Goal: Task Accomplishment & Management: Manage account settings

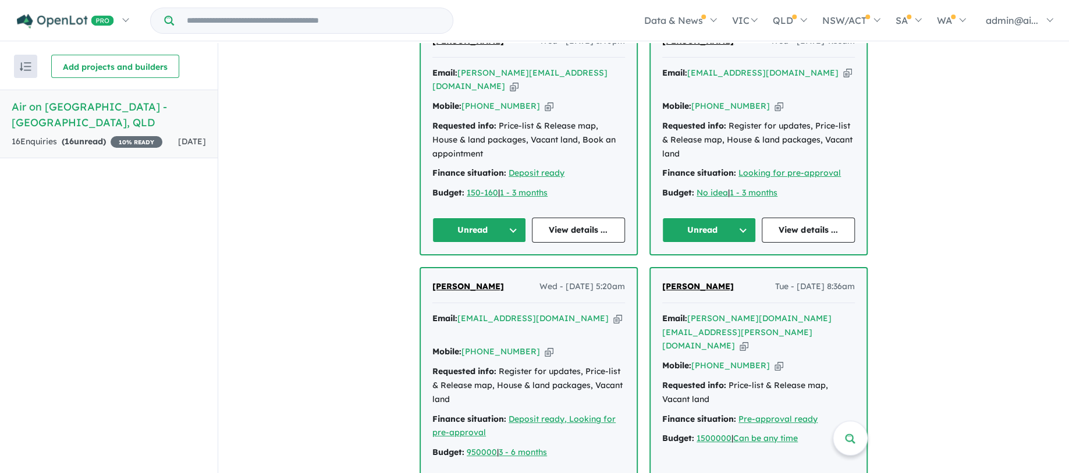
scroll to position [310, 0]
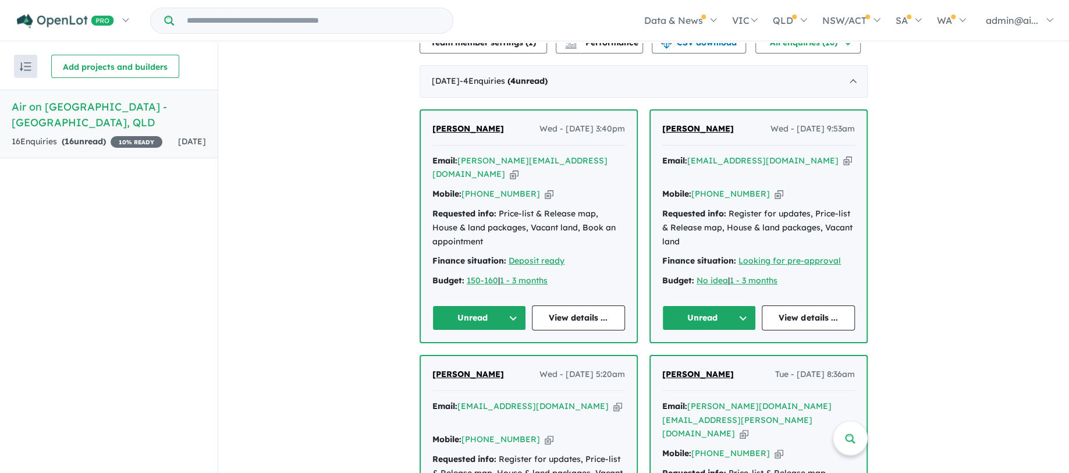
click at [545, 188] on icon "button" at bounding box center [549, 194] width 9 height 12
drag, startPoint x: 495, startPoint y: 118, endPoint x: 461, endPoint y: 118, distance: 33.8
click at [461, 122] on div "[PERSON_NAME] Wed - [DATE] 3:40pm" at bounding box center [528, 133] width 193 height 23
copy span "Lao"
click at [843, 155] on icon "button" at bounding box center [847, 161] width 9 height 12
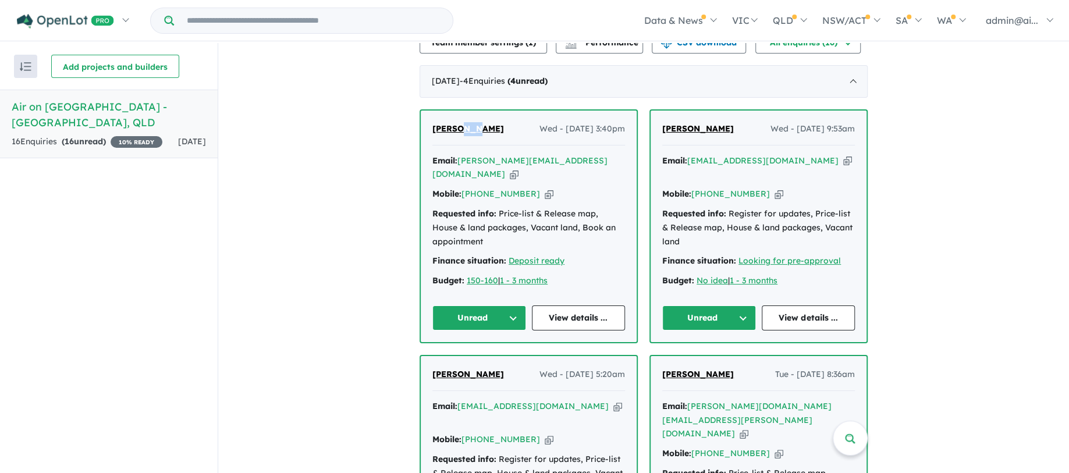
copy span "Lao"
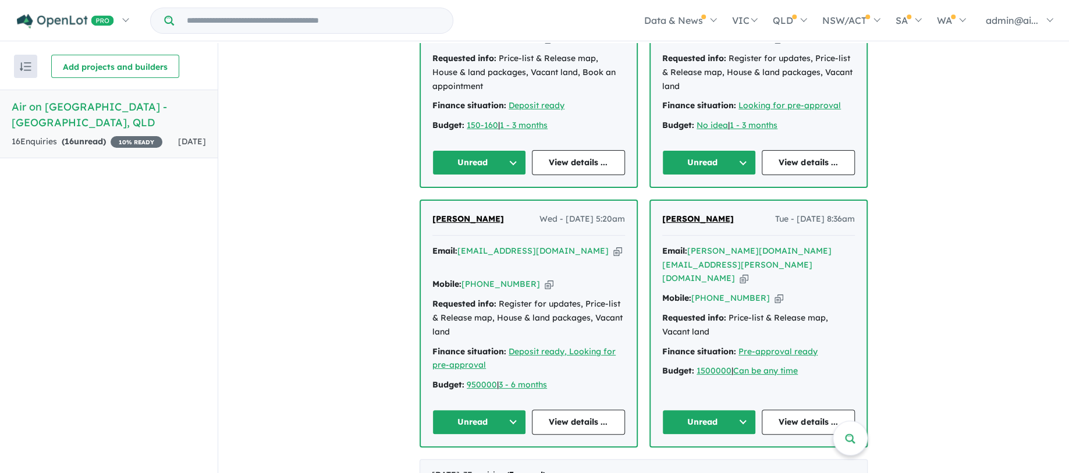
click at [613, 245] on icon "button" at bounding box center [617, 251] width 9 height 12
copy span "Lao"
click at [545, 278] on icon "button" at bounding box center [549, 284] width 9 height 12
copy span "Lao"
drag, startPoint x: 492, startPoint y: 190, endPoint x: 426, endPoint y: 189, distance: 66.3
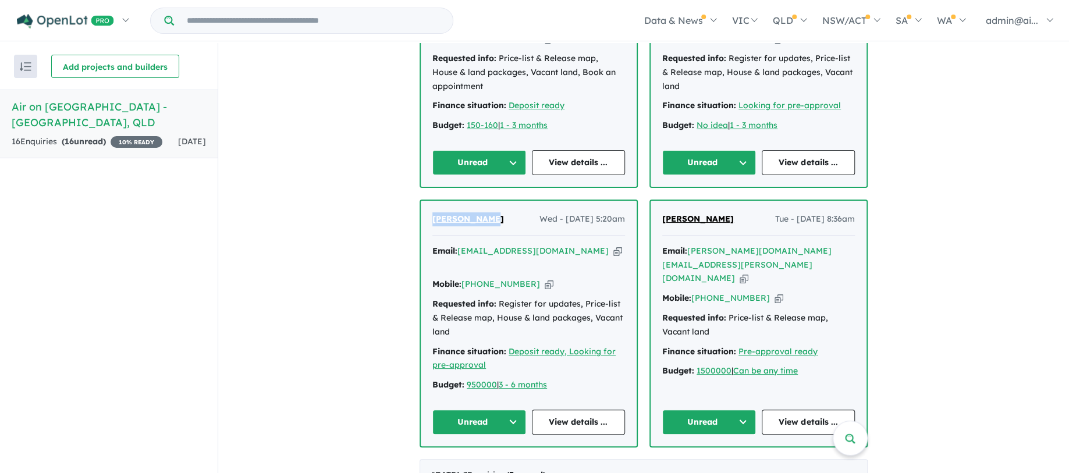
click at [426, 201] on div "[PERSON_NAME] Wed - [DATE] 5:20am Email: [EMAIL_ADDRESS][DOMAIN_NAME] Copied! M…" at bounding box center [529, 324] width 216 height 246
copy span "[PERSON_NAME]"
click at [545, 278] on icon "button" at bounding box center [549, 284] width 9 height 12
copy span "[PERSON_NAME]"
click at [613, 245] on icon "button" at bounding box center [617, 251] width 9 height 12
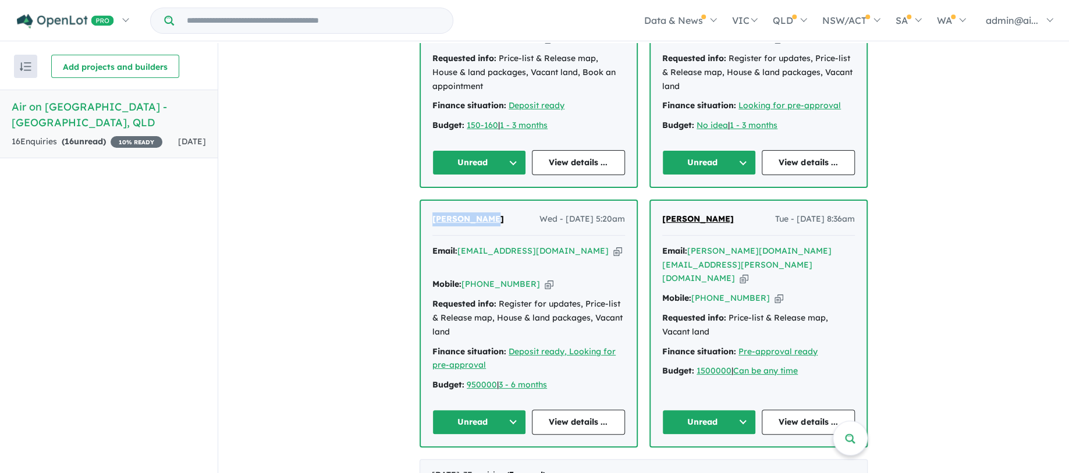
copy span "[PERSON_NAME]"
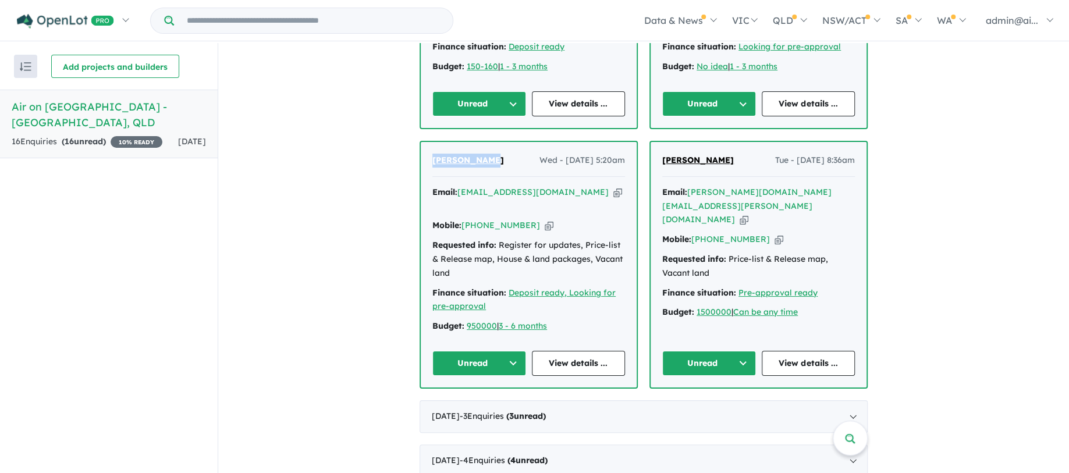
scroll to position [543, 0]
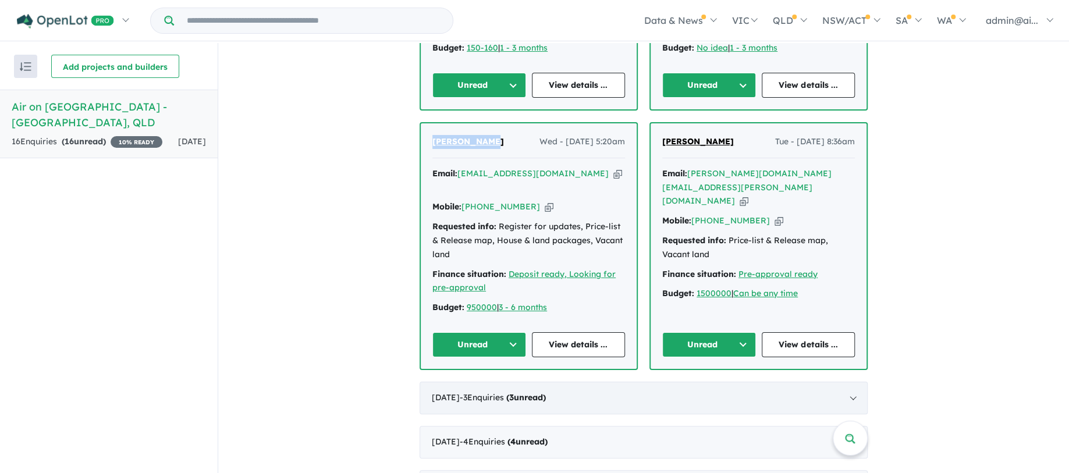
click at [546, 392] on strong "( 3 unread)" at bounding box center [526, 397] width 40 height 10
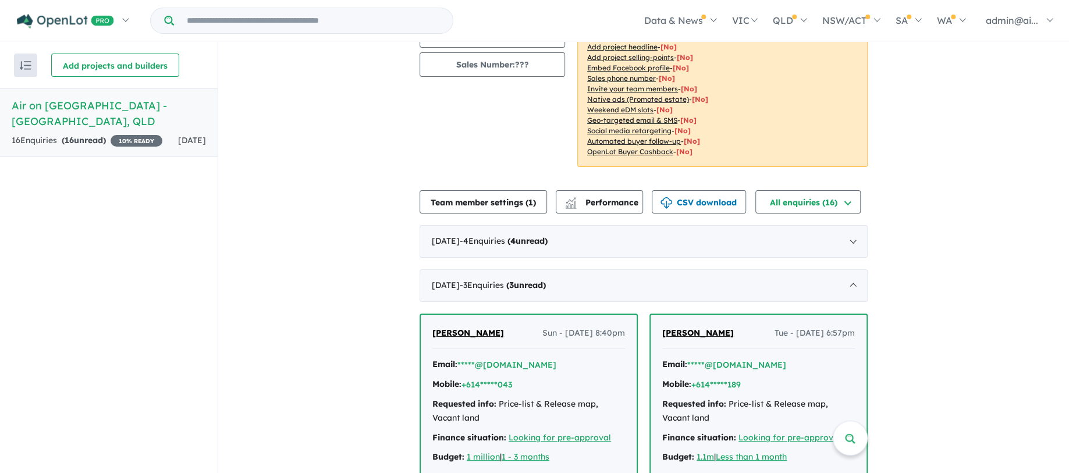
scroll to position [317, 0]
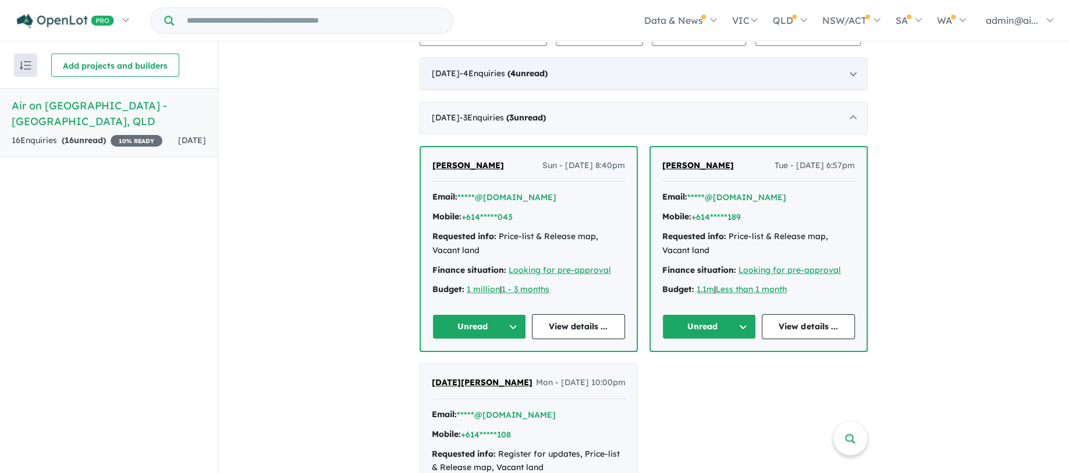
click at [535, 62] on div "[DATE] - 4 Enquir ies ( 4 unread)" at bounding box center [644, 74] width 448 height 33
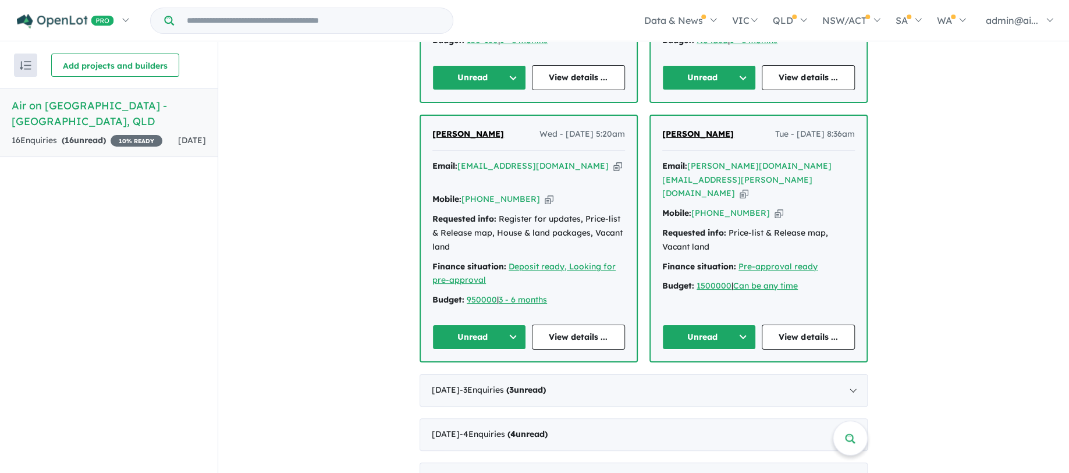
scroll to position [579, 0]
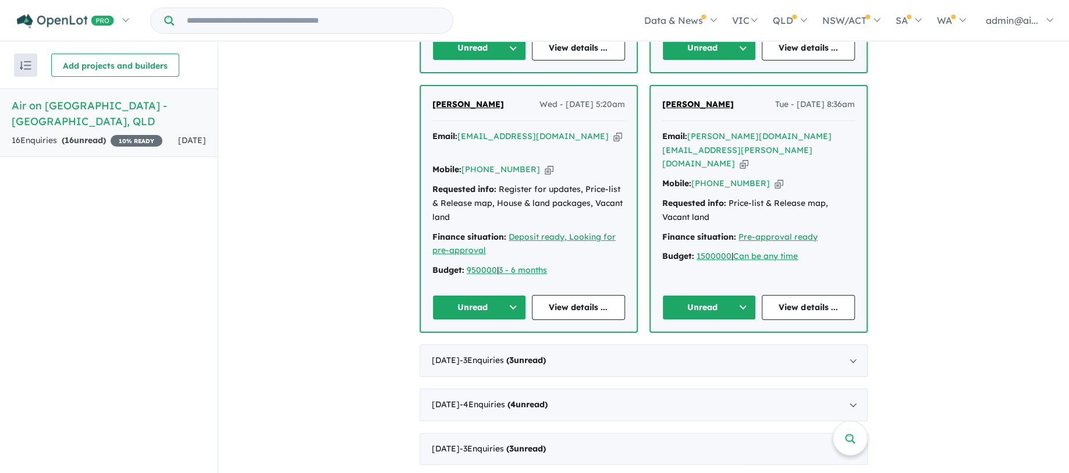
click at [748, 158] on icon "button" at bounding box center [744, 164] width 9 height 12
copy span "[PERSON_NAME]"
click at [653, 86] on div "[PERSON_NAME] - [DATE] 8:36am Email: [PERSON_NAME][DOMAIN_NAME][EMAIL_ADDRESS][…" at bounding box center [759, 209] width 216 height 246
copy span "[PERSON_NAME]"
click at [775, 177] on icon "button" at bounding box center [779, 183] width 9 height 12
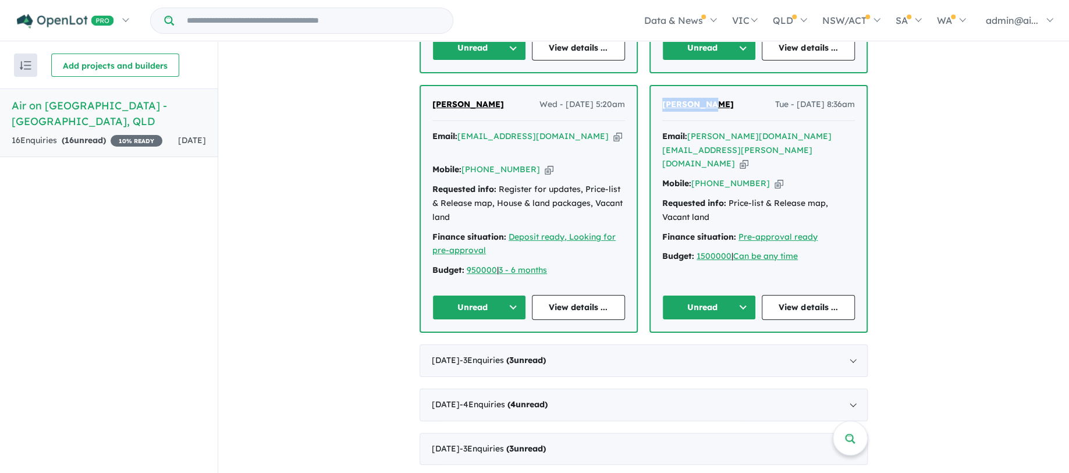
copy span "[PERSON_NAME]"
click at [748, 158] on icon "button" at bounding box center [744, 164] width 9 height 12
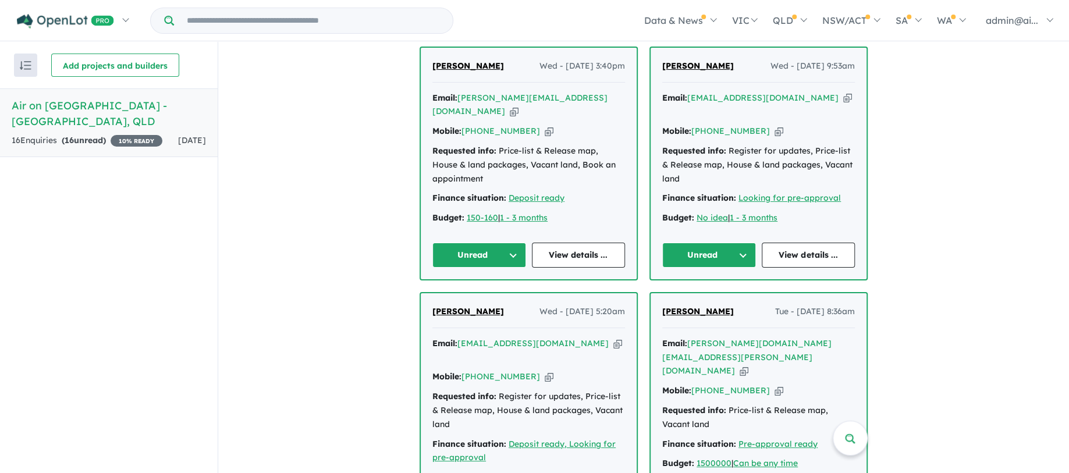
scroll to position [191, 0]
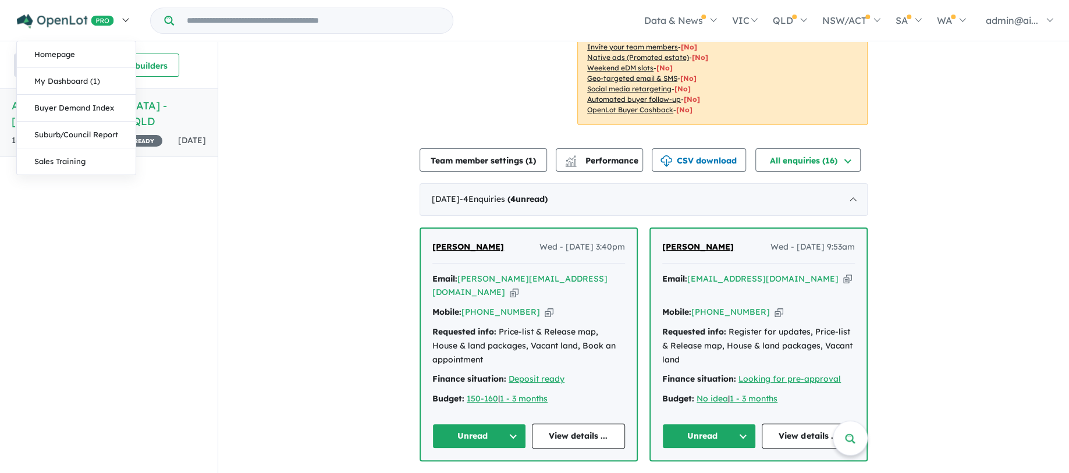
click at [70, 21] on img at bounding box center [65, 21] width 97 height 15
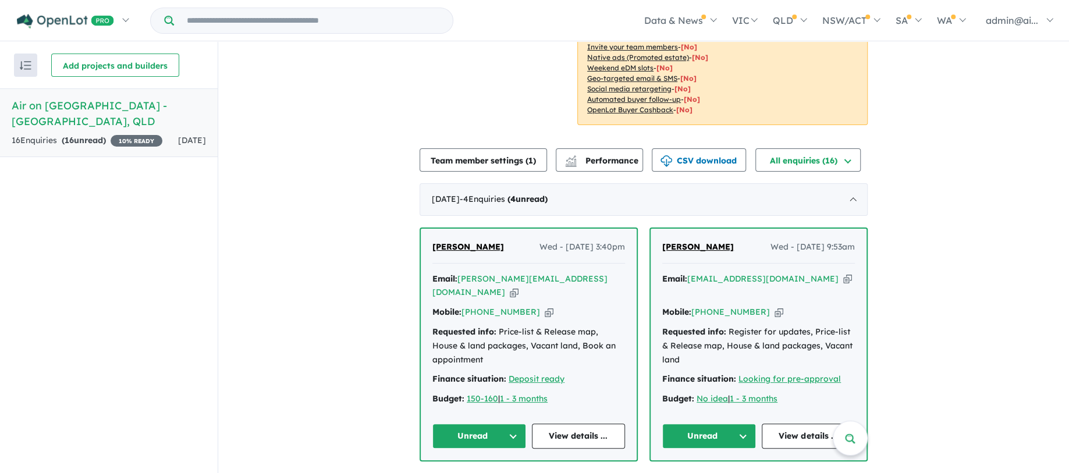
click at [890, 210] on div "View all projects in your account Air on [GEOGRAPHIC_DATA] - [GEOGRAPHIC_DATA] …" at bounding box center [643, 380] width 851 height 1058
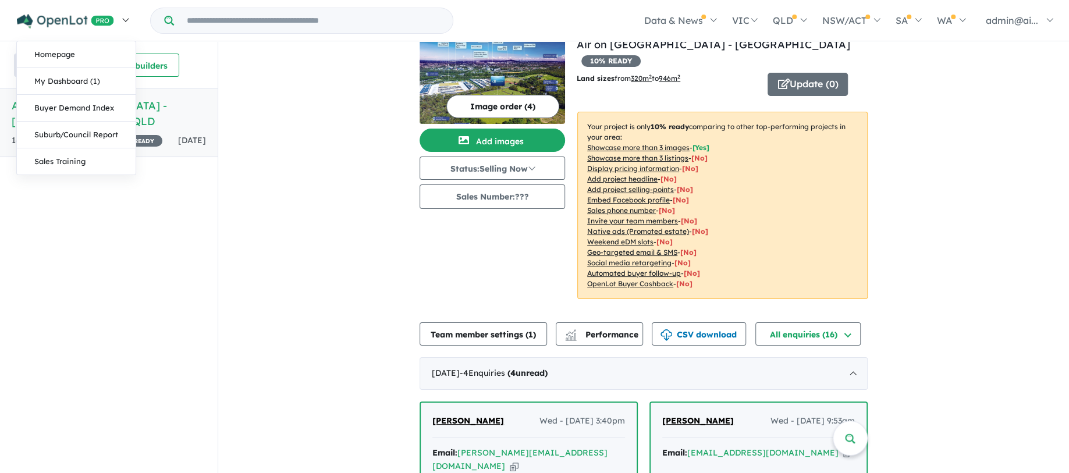
scroll to position [0, 0]
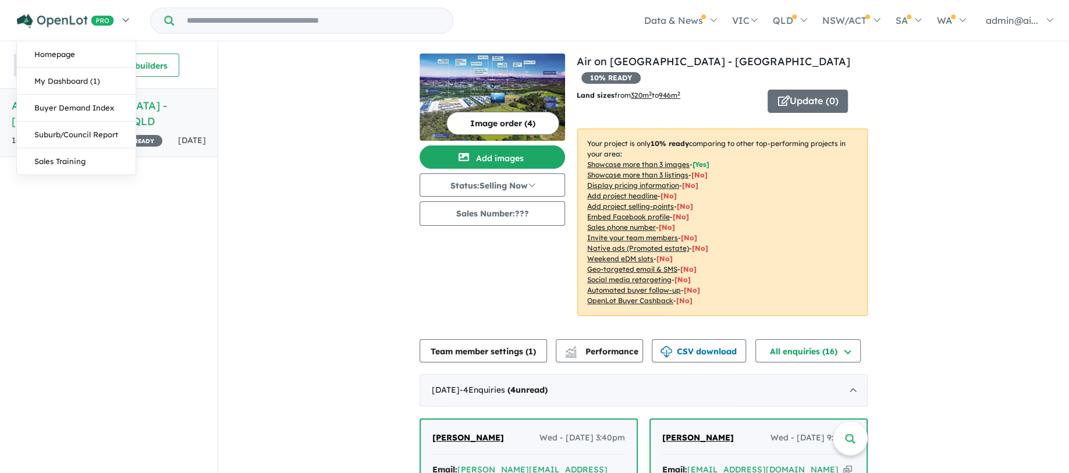
click at [65, 21] on img at bounding box center [65, 21] width 97 height 15
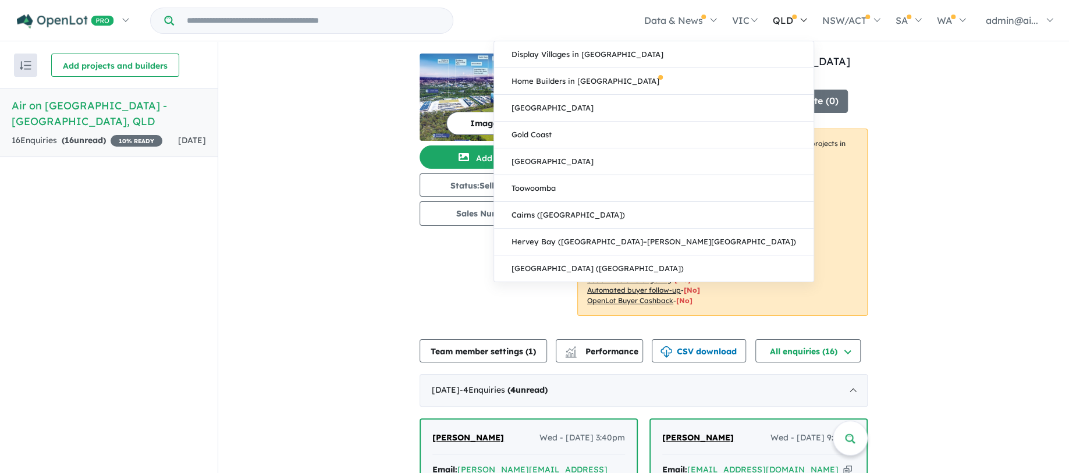
click at [772, 17] on link "QLD" at bounding box center [789, 20] width 49 height 41
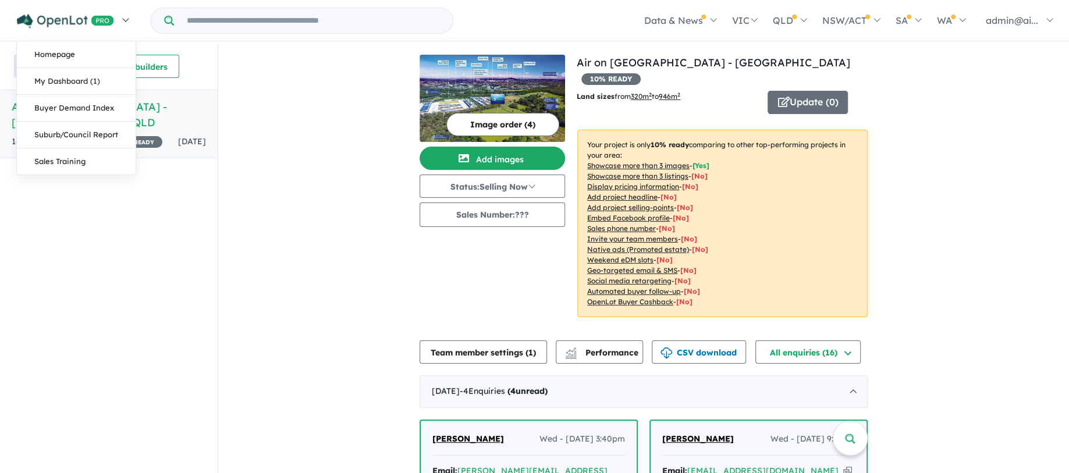
click at [44, 15] on img at bounding box center [65, 21] width 97 height 15
click at [73, 54] on link "Homepage" at bounding box center [76, 54] width 119 height 27
